Goal: Task Accomplishment & Management: Use online tool/utility

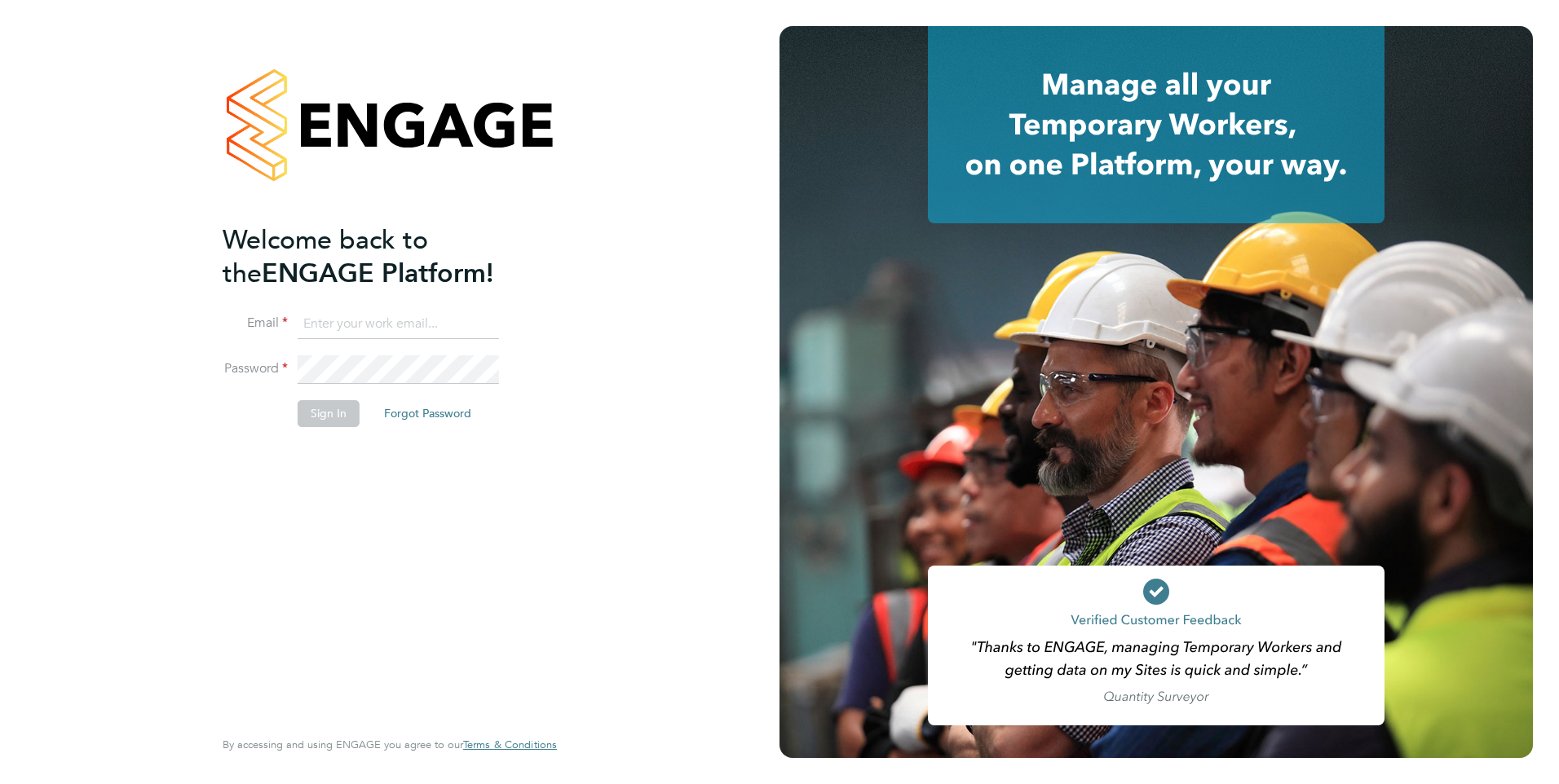
type input "[EMAIL_ADDRESS][PERSON_NAME][DOMAIN_NAME]"
click at [362, 493] on div "Welcome back to the ENGAGE Platform! Email [EMAIL_ADDRESS][PERSON_NAME][DOMAIN_…" at bounding box center [382, 473] width 318 height 500
click at [334, 414] on button "Sign In" at bounding box center [328, 413] width 62 height 26
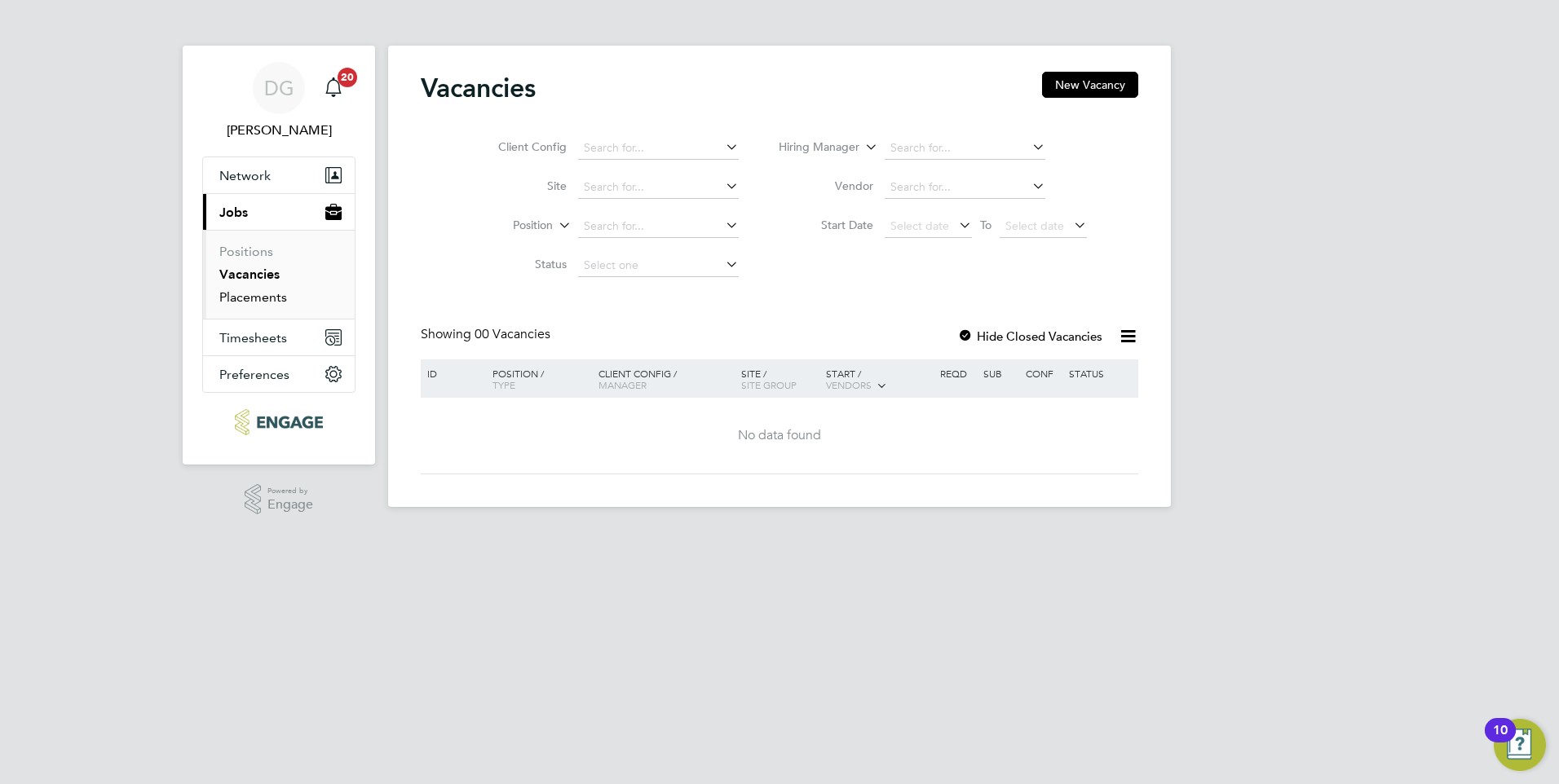
click at [266, 298] on link "Placements" at bounding box center [253, 297] width 68 height 16
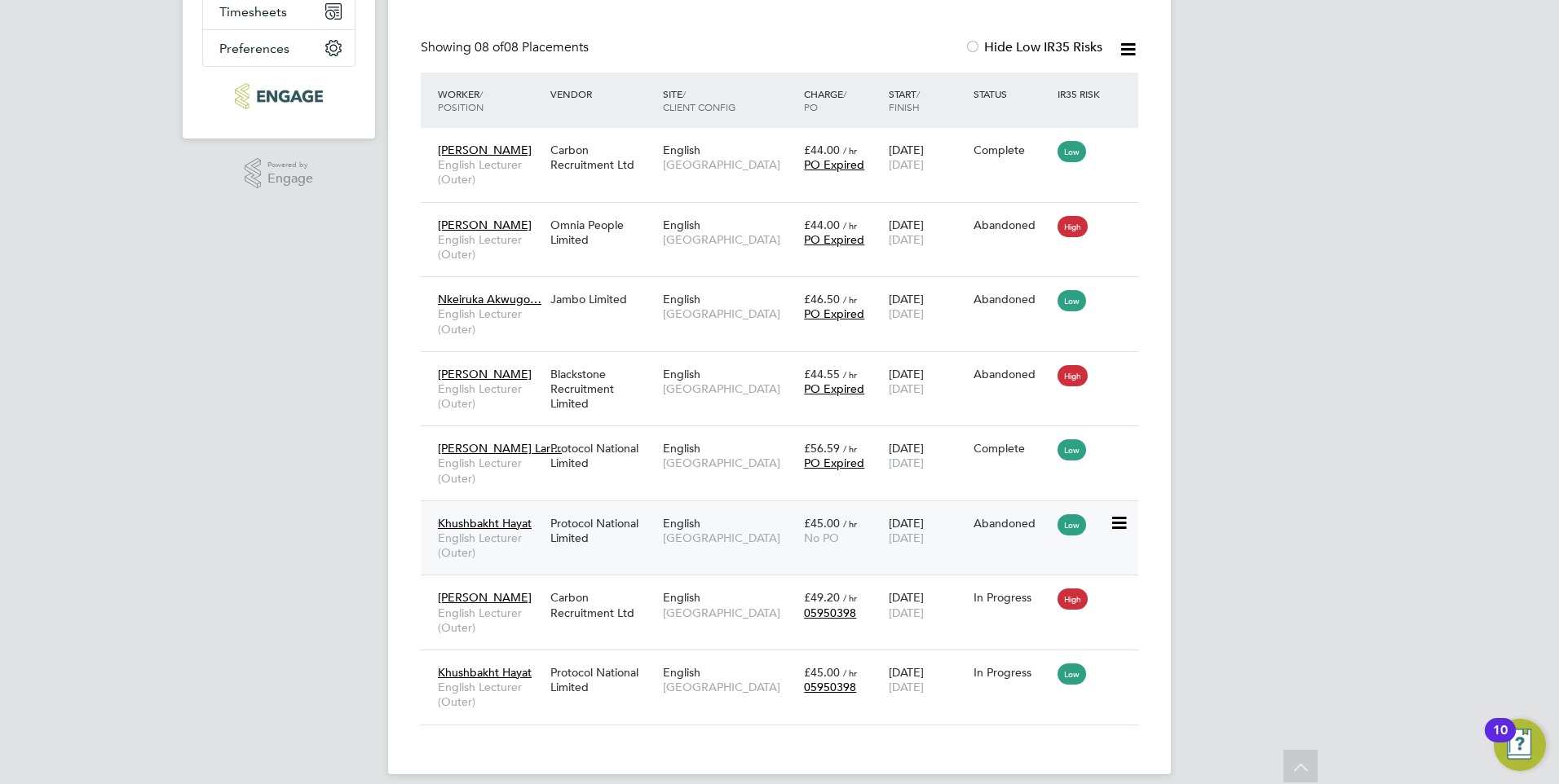
click at [684, 526] on span "English" at bounding box center [681, 523] width 37 height 15
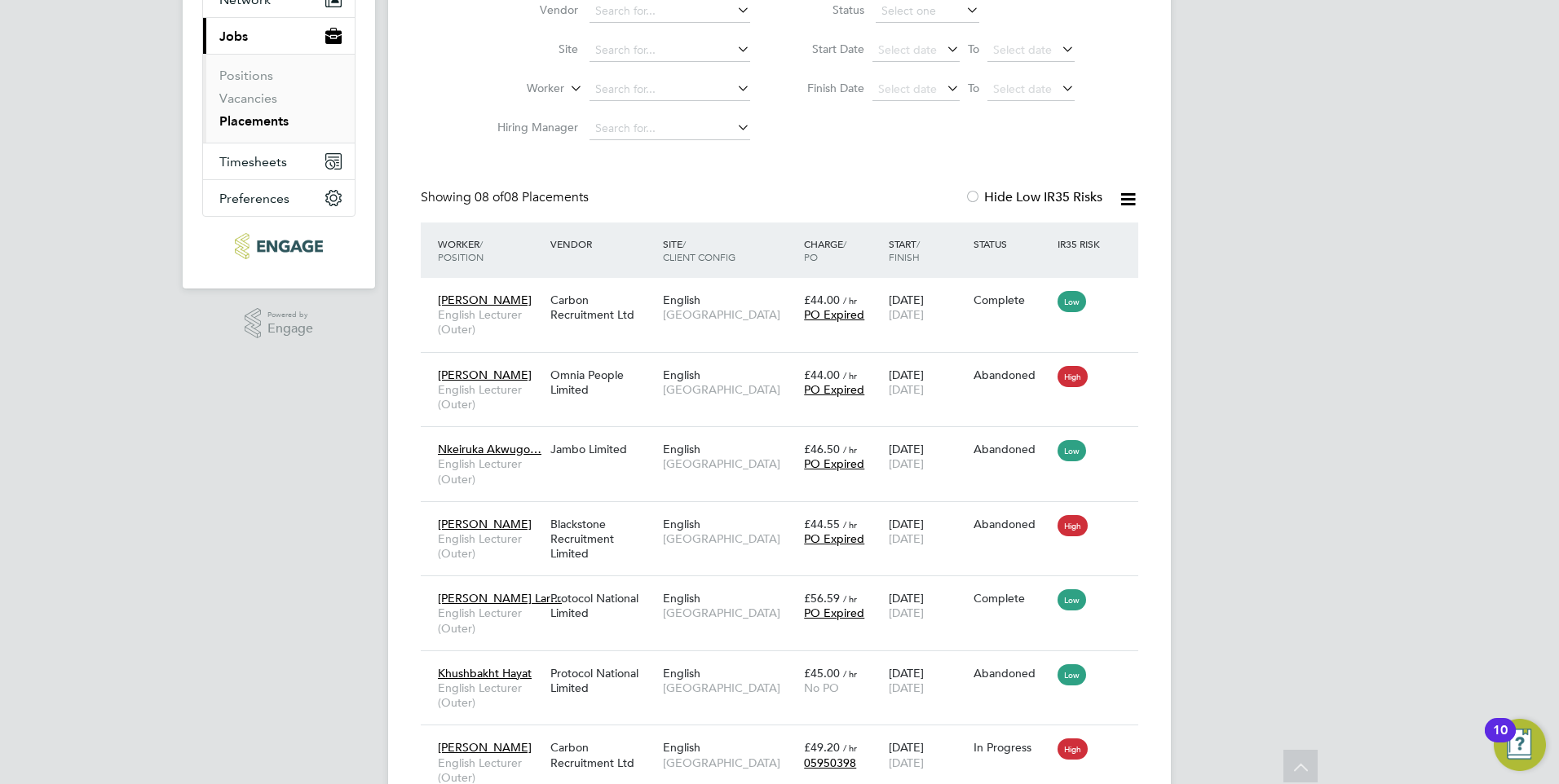
scroll to position [16, 0]
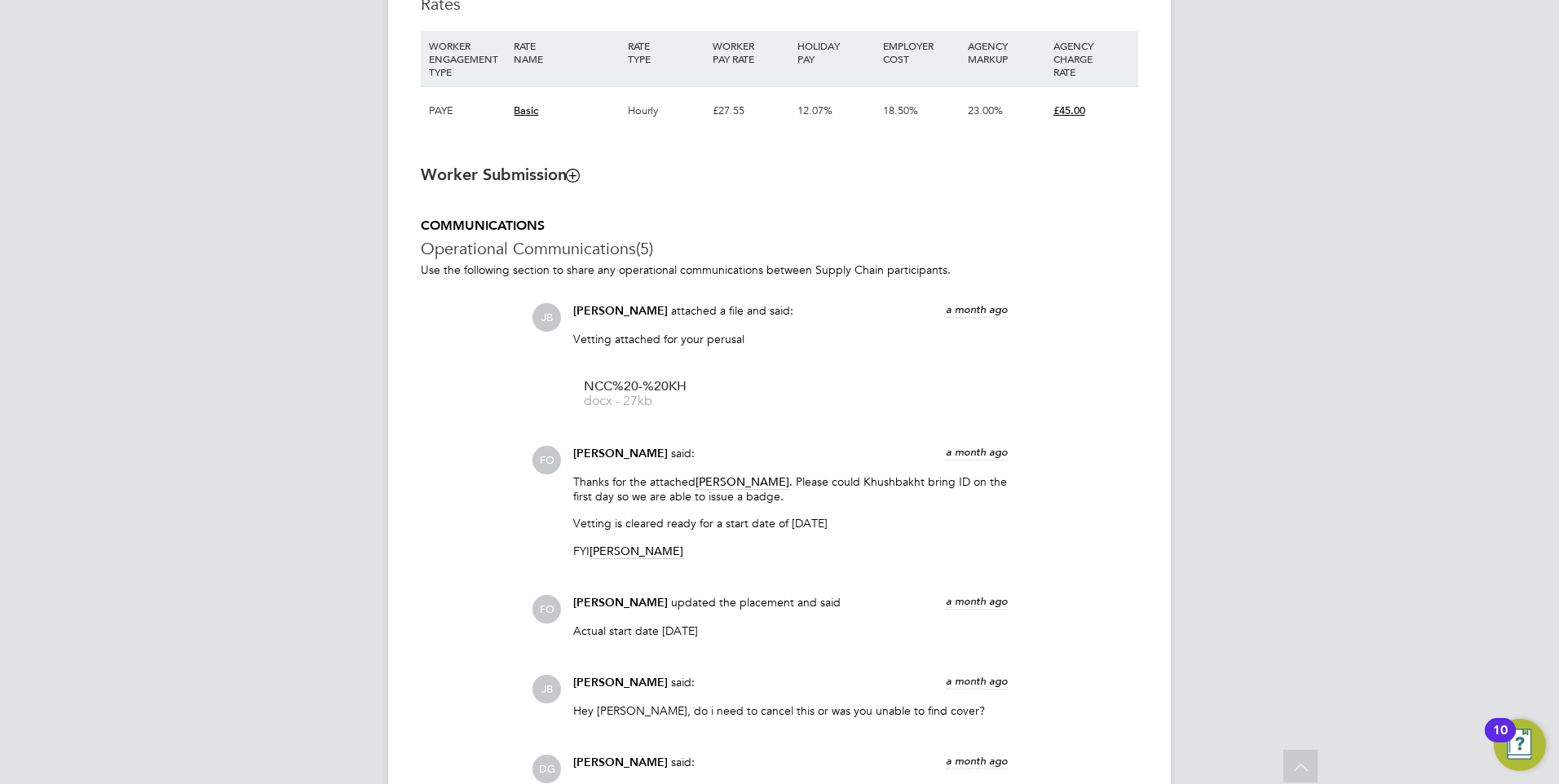
scroll to position [1223, 0]
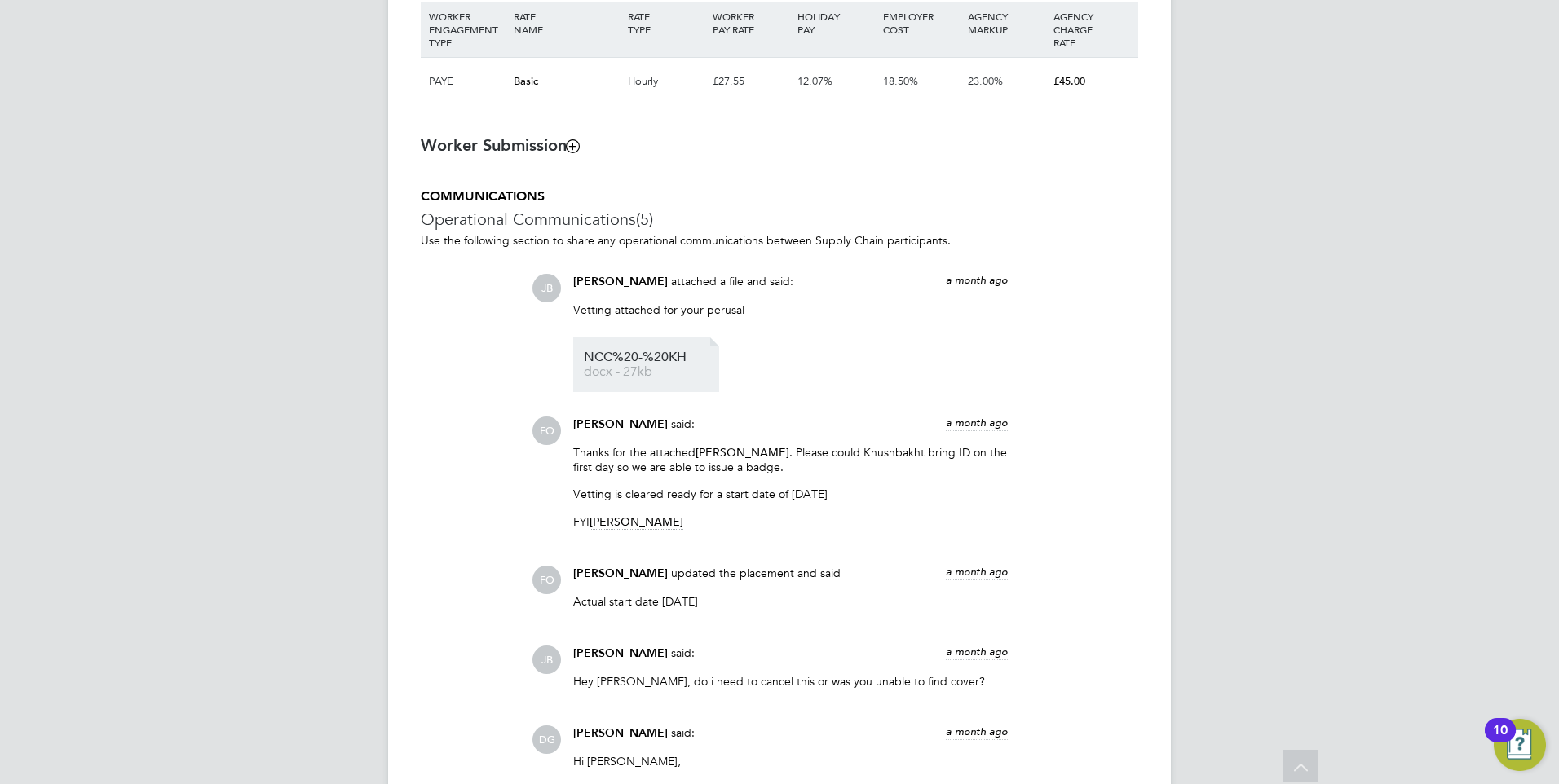
click at [655, 371] on span "docx - 27kb" at bounding box center [649, 372] width 130 height 12
